Goal: Find contact information: Find contact information

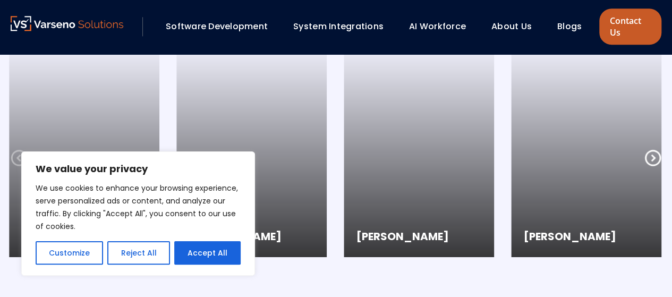
click at [631, 40] on link "Contact Us" at bounding box center [630, 27] width 62 height 36
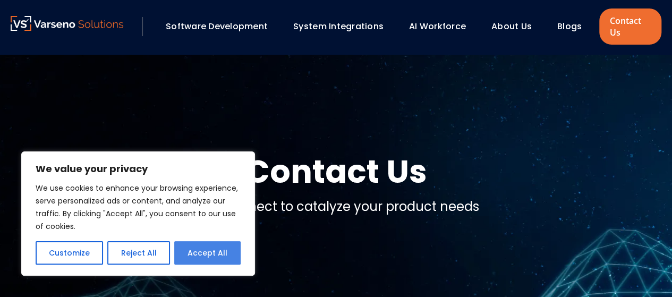
click at [188, 253] on button "Accept All" at bounding box center [207, 252] width 66 height 23
checkbox input "true"
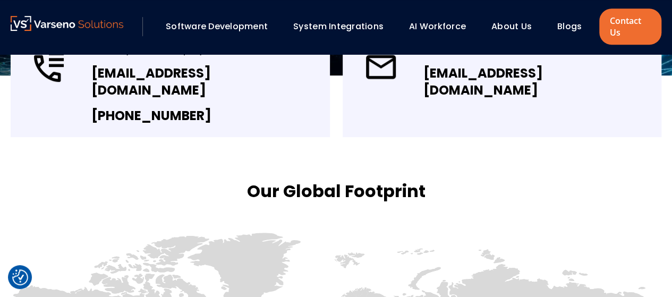
scroll to position [299, 0]
